Goal: Transaction & Acquisition: Purchase product/service

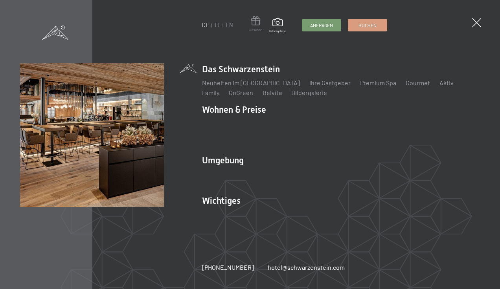
click at [256, 21] on span at bounding box center [255, 22] width 13 height 12
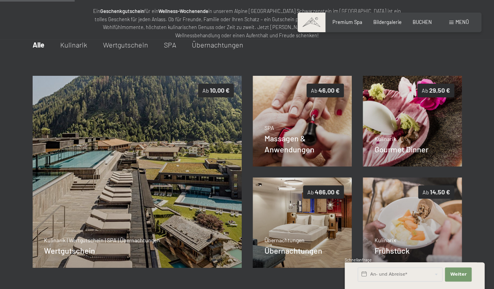
click at [135, 47] on span "Wertgutschein" at bounding box center [125, 45] width 45 height 9
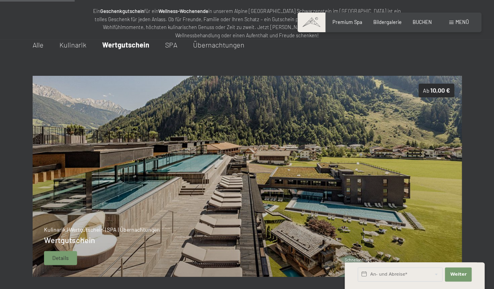
click at [191, 158] on img at bounding box center [247, 176] width 430 height 201
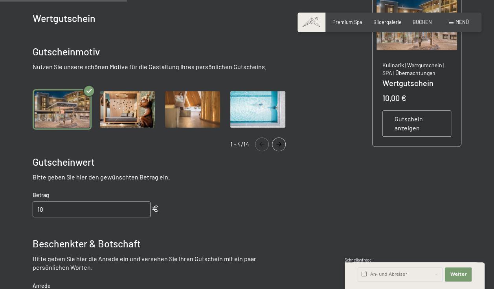
scroll to position [201, 0]
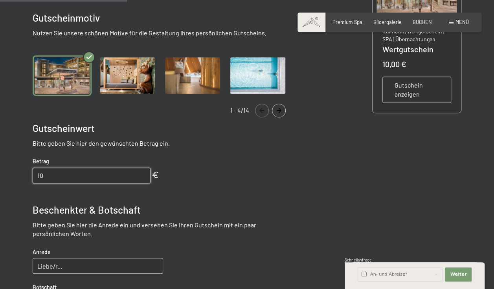
click at [62, 179] on input "10" at bounding box center [92, 176] width 118 height 16
type input "1"
type input "500"
click at [61, 268] on input "Liebe/r..." at bounding box center [98, 266] width 131 height 16
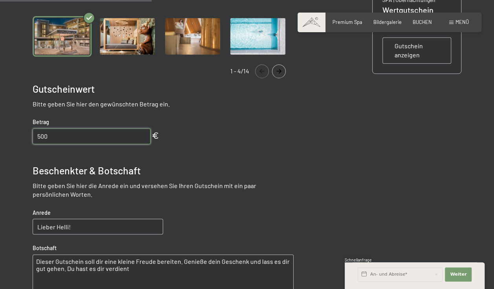
type input "Lieber Helli!"
click at [181, 262] on textarea "Dieser Gutschein soll dir eine kleine Freude bereiten. Genieße dein Geschenk un…" at bounding box center [163, 283] width 261 height 57
click at [170, 270] on textarea "Dieser Gutschein soll dir eine kleine Freude bereiten. Genieße dein Geschenk un…" at bounding box center [163, 283] width 261 height 57
drag, startPoint x: 100, startPoint y: 280, endPoint x: 107, endPoint y: 278, distance: 7.7
click at [101, 281] on textarea "Dieser Gutschein soll dir eine kleine Freude bereiten. Genieße dein Geschenk un…" at bounding box center [163, 283] width 261 height 57
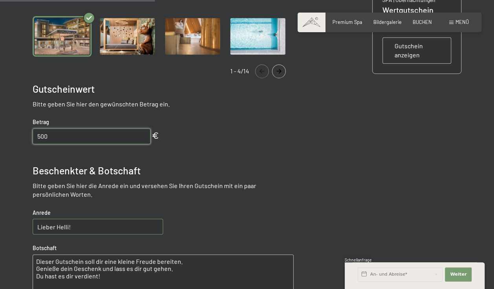
scroll to position [245, 0]
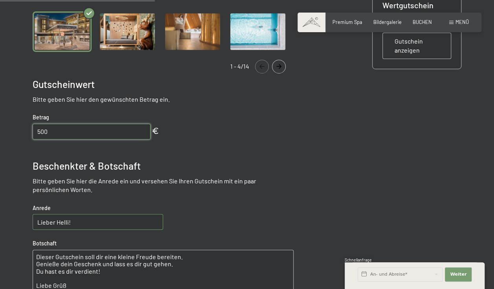
click at [35, 257] on textarea "Dieser Gutschein soll dir eine kleine Freude bereiten. Genieße dein Geschenk un…" at bounding box center [163, 278] width 261 height 57
click at [72, 287] on textarea "Dieser Gutschein soll dir eine kleine Freude bereiten. Genieße dein Geschenk un…" at bounding box center [163, 278] width 261 height 57
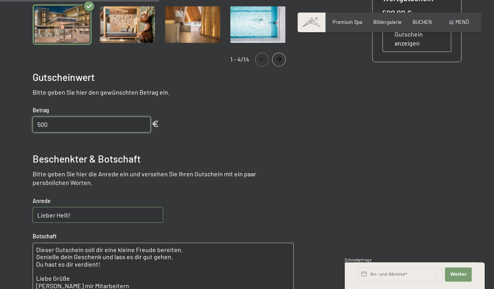
click at [36, 249] on textarea "Dieser Gutschein soll dir eine kleine Freude bereiten. Genieße dein Geschenk un…" at bounding box center [163, 271] width 261 height 57
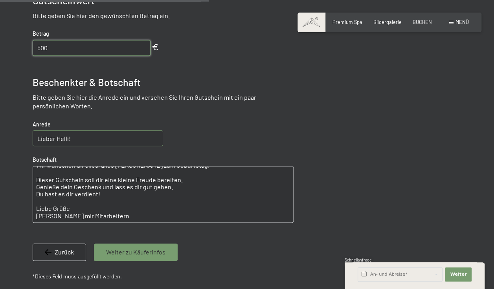
scroll to position [331, 0]
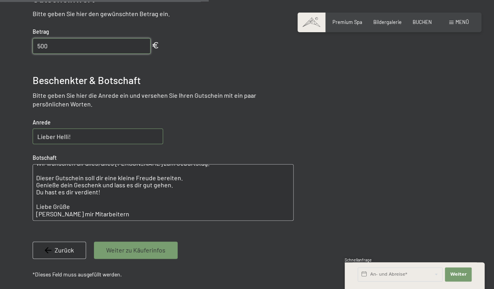
type textarea "Wir wünschen dir alles, alles [PERSON_NAME] zum Geburtstag. Dieser Gutschein so…"
click at [153, 249] on span "Weiter zu Käuferinfos" at bounding box center [135, 250] width 59 height 9
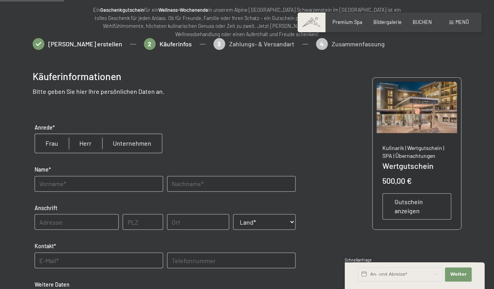
scroll to position [83, 0]
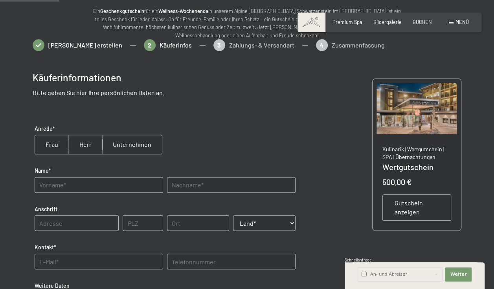
click at [87, 147] on input "radio" at bounding box center [85, 144] width 33 height 19
radio input "true"
click at [74, 187] on input "text" at bounding box center [99, 185] width 129 height 16
type input "[PERSON_NAME]"
click at [172, 186] on input "text" at bounding box center [231, 185] width 129 height 16
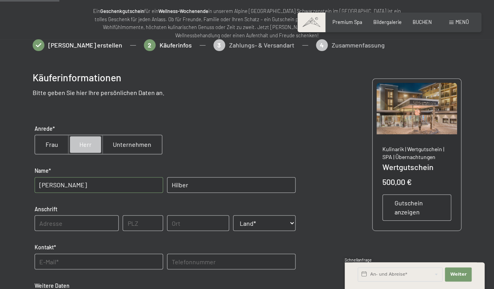
type input "Hilber"
click at [77, 223] on input "text" at bounding box center [77, 223] width 85 height 16
type input "Rauth 18"
click at [129, 223] on input "text" at bounding box center [143, 223] width 40 height 16
type input "6152"
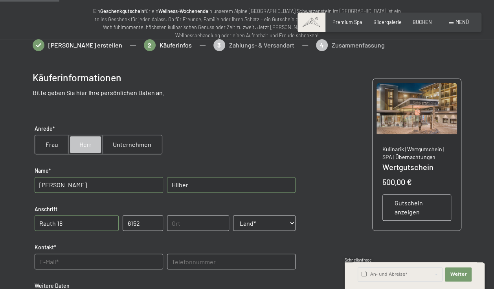
click at [179, 226] on input "text" at bounding box center [198, 223] width 63 height 16
type input "Trins"
click at [266, 226] on select "Land* [GEOGRAPHIC_DATA] [GEOGRAPHIC_DATA] [GEOGRAPHIC_DATA] [GEOGRAPHIC_DATA] […" at bounding box center [264, 223] width 63 height 16
select select "AUT"
click at [233, 215] on select "Land* [GEOGRAPHIC_DATA] [GEOGRAPHIC_DATA] [GEOGRAPHIC_DATA] [GEOGRAPHIC_DATA] […" at bounding box center [264, 223] width 63 height 16
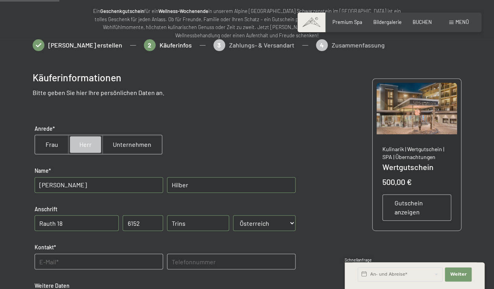
click at [70, 262] on input "text" at bounding box center [99, 262] width 129 height 16
type input "[EMAIL_ADDRESS][DOMAIN_NAME]"
click at [180, 265] on input "text" at bounding box center [231, 262] width 129 height 16
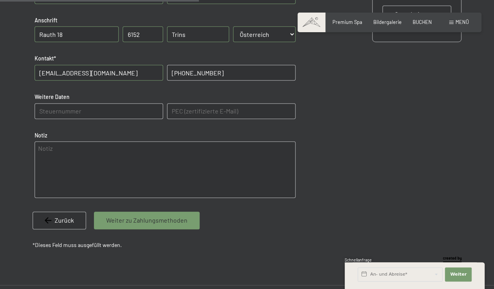
scroll to position [280, 0]
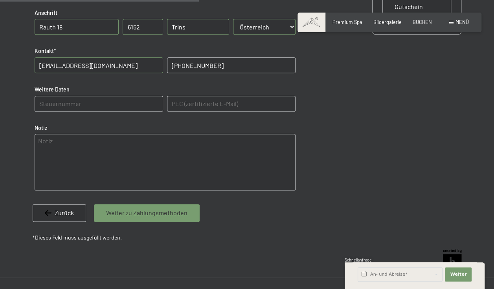
type input "[PHONE_NUMBER]"
click at [125, 212] on span "Weiter zu Zahlungsmethoden" at bounding box center [146, 213] width 81 height 9
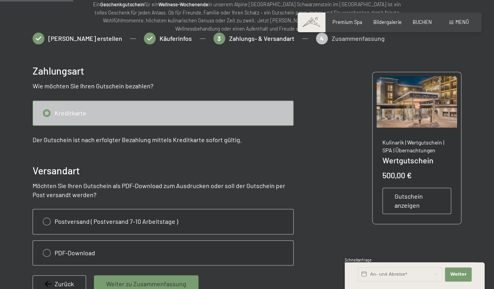
scroll to position [83, 0]
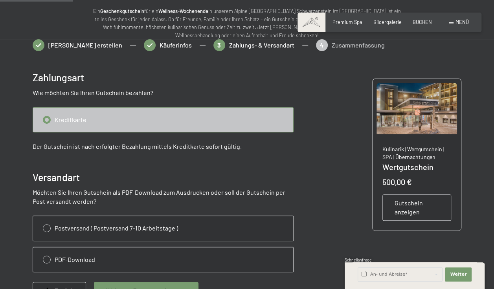
click at [47, 258] on input "radio" at bounding box center [163, 260] width 260 height 24
radio input "true"
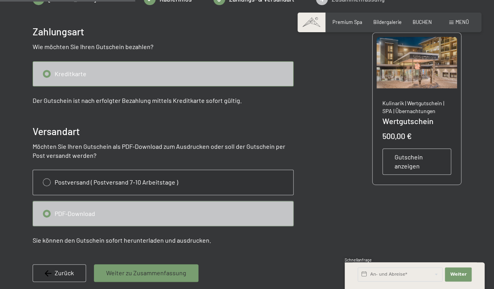
scroll to position [162, 0]
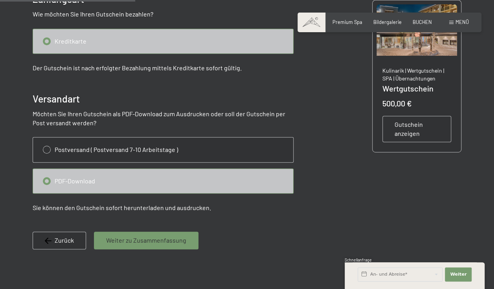
click at [401, 125] on span "Gutschein anzeigen" at bounding box center [417, 129] width 45 height 18
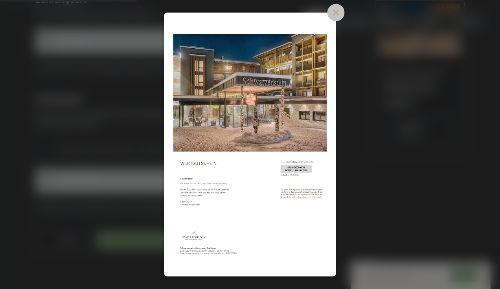
click at [338, 12] on icon at bounding box center [335, 12] width 17 height 17
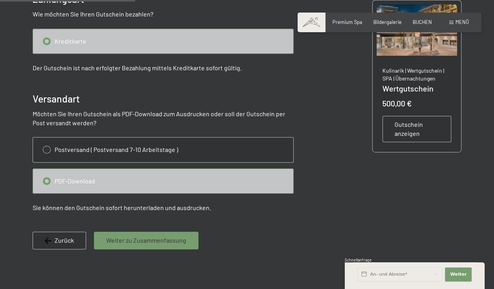
click at [72, 239] on span "Zurück" at bounding box center [64, 240] width 19 height 9
select select "AUT"
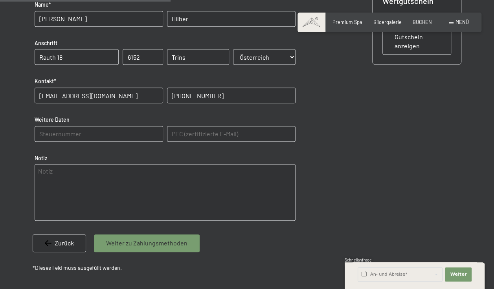
scroll to position [280, 0]
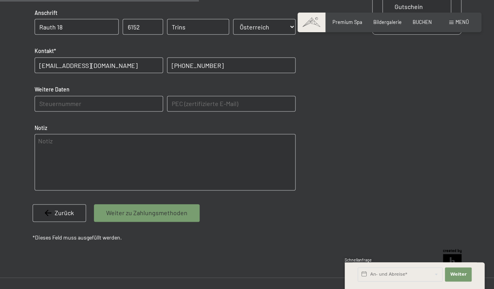
click at [67, 218] on div "Zurück" at bounding box center [59, 212] width 53 height 17
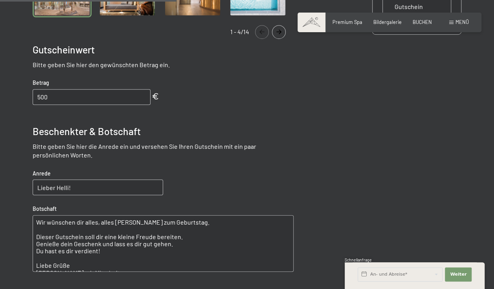
scroll to position [8, 0]
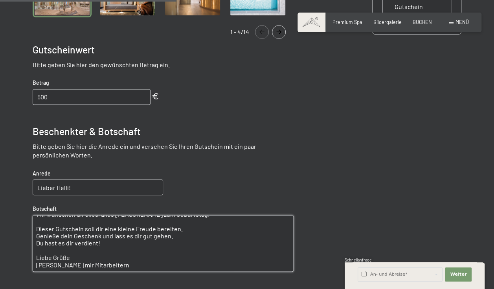
click at [101, 264] on textarea "Wir wünschen dir alles, alles [PERSON_NAME] zum Geburtstag. Dieser Gutschein so…" at bounding box center [163, 243] width 261 height 57
click at [89, 265] on textarea "Wir wünschen dir alles, alles [PERSON_NAME] zum Geburtstag. Dieser Gutschein so…" at bounding box center [163, 243] width 261 height 57
type textarea "Wir wünschen dir alles, alles [PERSON_NAME] zum Geburtstag. Dieser Gutschein so…"
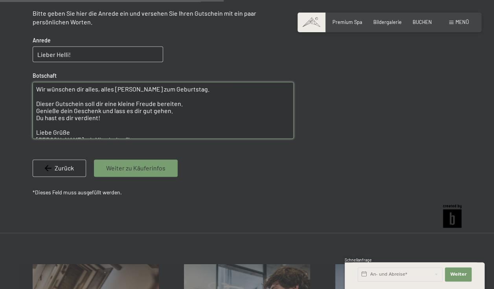
scroll to position [437, 0]
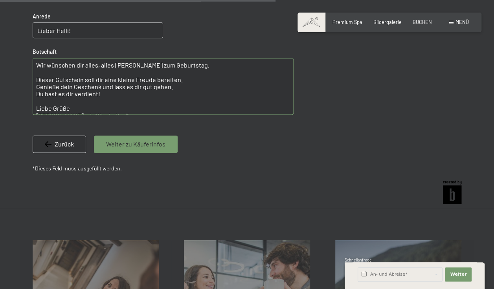
click at [140, 140] on span "Weiter zu Käuferinfos" at bounding box center [135, 144] width 59 height 9
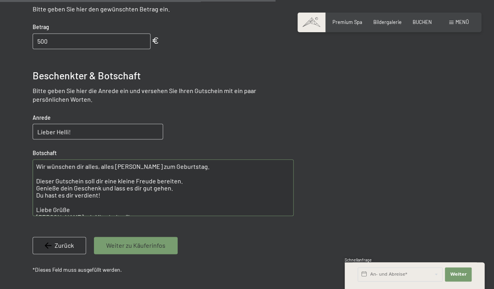
select select "AUT"
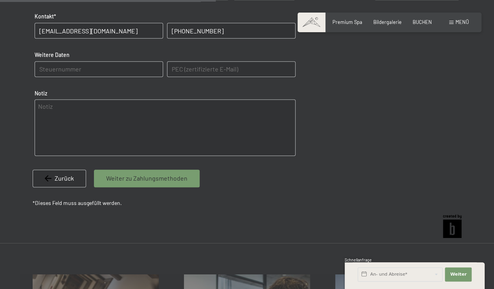
scroll to position [319, 0]
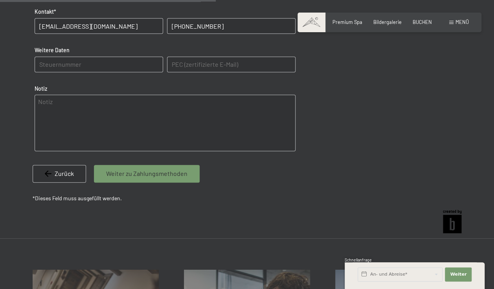
click at [129, 175] on span "Weiter zu Zahlungsmethoden" at bounding box center [146, 173] width 81 height 9
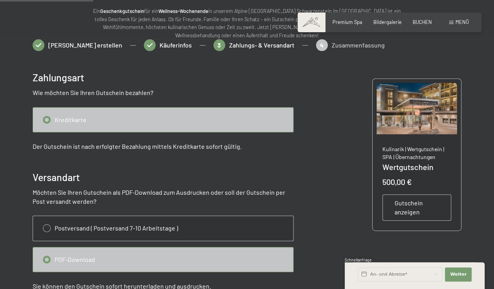
scroll to position [162, 0]
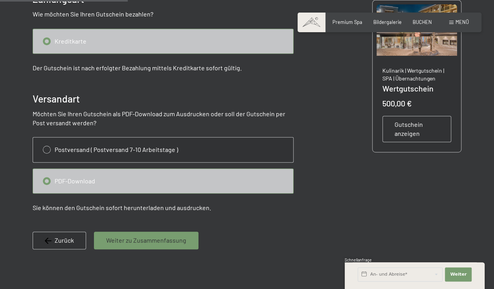
click at [411, 130] on span "Gutschein anzeigen" at bounding box center [417, 129] width 45 height 18
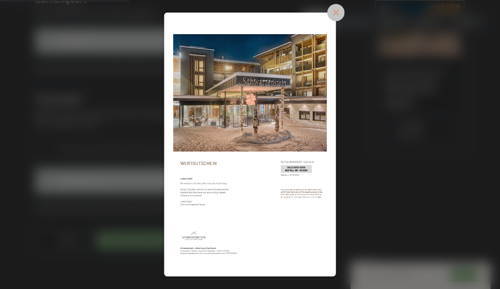
click at [337, 11] on icon at bounding box center [336, 13] width 8 height 8
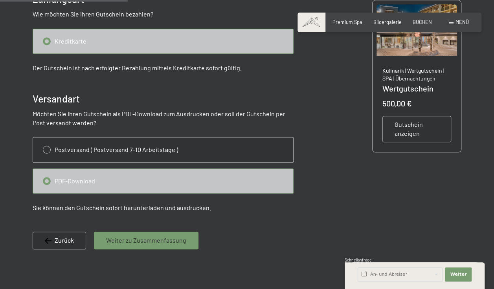
click at [164, 240] on span "Weiter zu Zusammenfassung" at bounding box center [146, 240] width 80 height 9
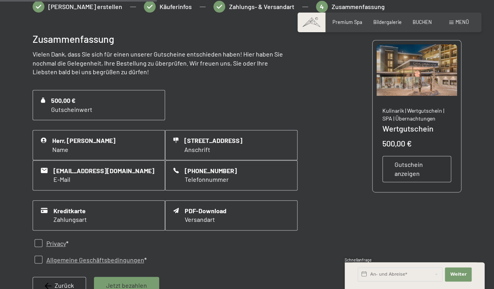
scroll to position [201, 0]
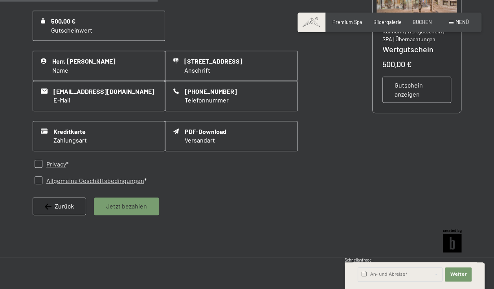
click at [57, 208] on span "Zurück" at bounding box center [64, 206] width 19 height 9
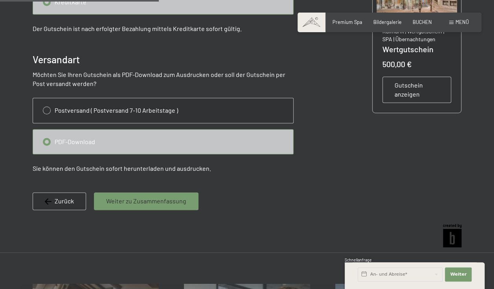
click at [59, 203] on span "Zurück" at bounding box center [64, 201] width 19 height 9
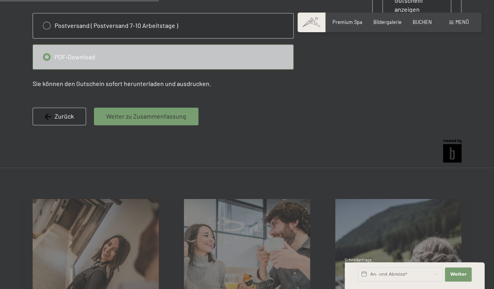
select select "AUT"
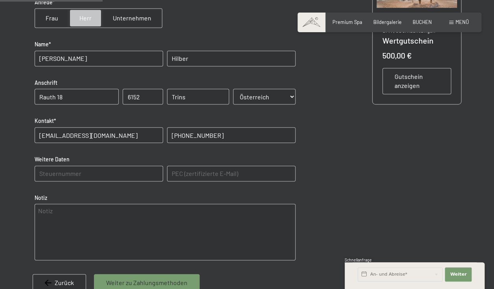
scroll to position [241, 0]
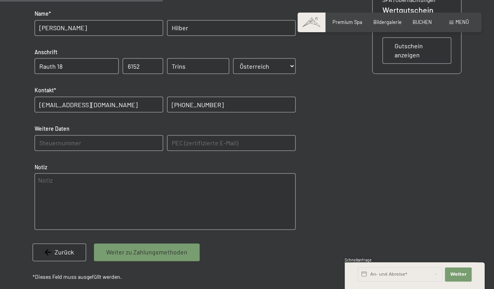
click at [131, 257] on div "Weiter zu Zahlungsmethoden" at bounding box center [147, 252] width 106 height 17
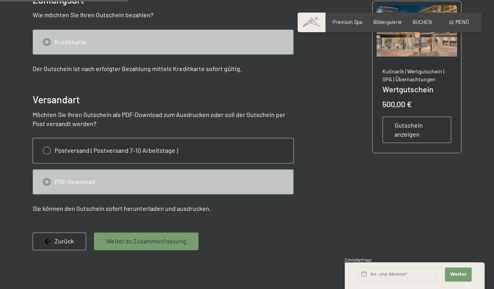
scroll to position [162, 0]
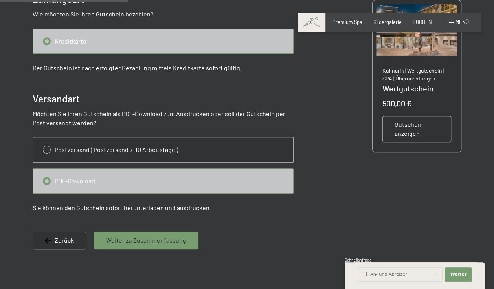
click at [405, 132] on span "Gutschein anzeigen" at bounding box center [417, 129] width 45 height 18
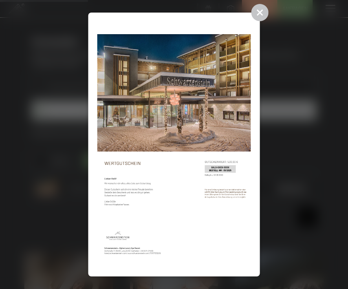
click at [214, 175] on img at bounding box center [174, 145] width 154 height 247
click at [260, 10] on div at bounding box center [174, 144] width 348 height 289
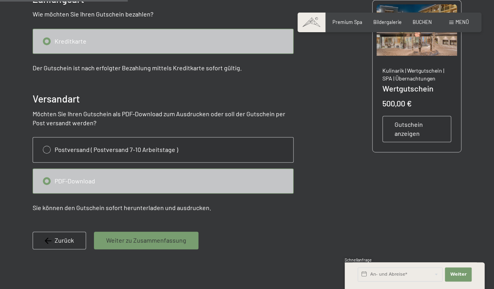
click at [414, 130] on span "Gutschein anzeigen" at bounding box center [417, 129] width 45 height 18
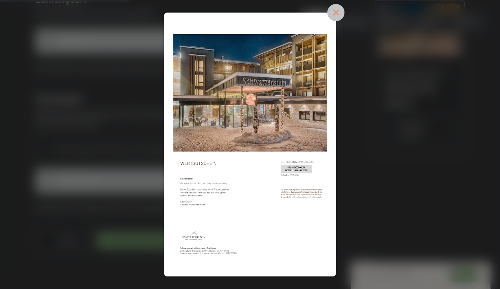
click at [333, 14] on icon at bounding box center [335, 12] width 17 height 17
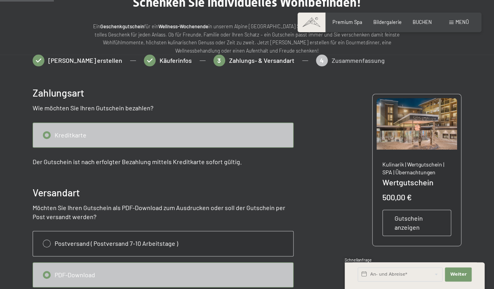
scroll to position [157, 0]
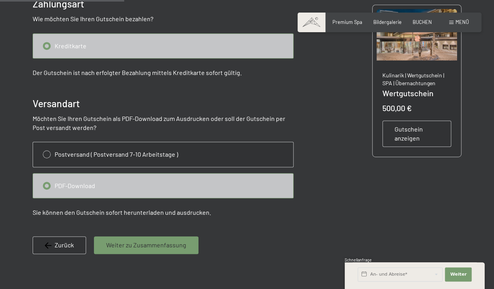
click at [56, 246] on span "Zurück" at bounding box center [64, 245] width 19 height 9
select select "AUT"
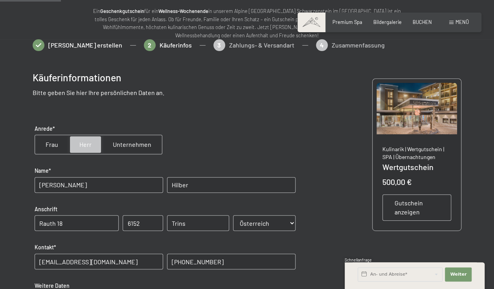
scroll to position [280, 0]
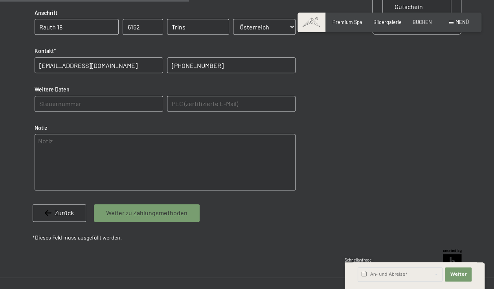
click at [154, 212] on span "Weiter zu Zahlungsmethoden" at bounding box center [146, 213] width 81 height 9
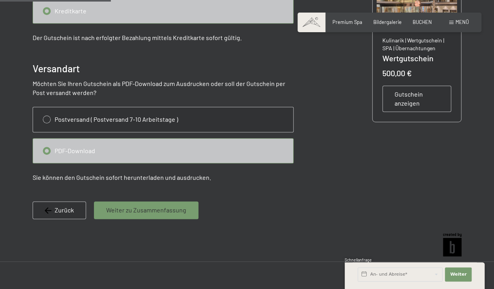
scroll to position [201, 0]
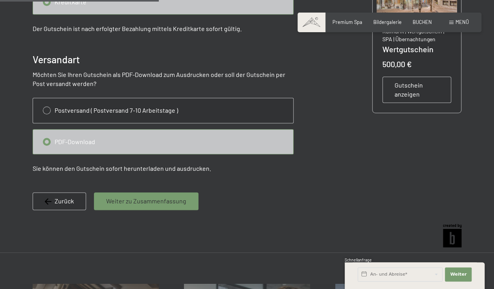
click at [144, 199] on span "Weiter zu Zusammenfassung" at bounding box center [146, 201] width 80 height 9
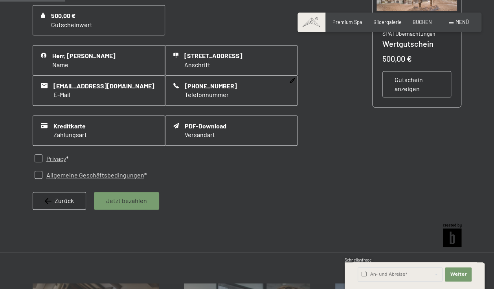
scroll to position [241, 0]
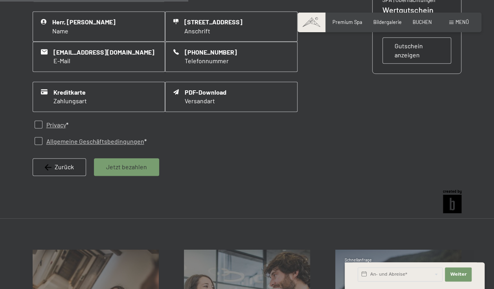
click at [41, 122] on input "checkbox" at bounding box center [39, 125] width 8 height 8
checkbox input "true"
click at [39, 138] on input "checkbox" at bounding box center [39, 141] width 8 height 8
checkbox input "true"
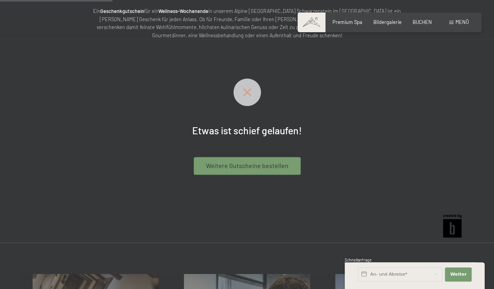
scroll to position [337, 0]
